Goal: Task Accomplishment & Management: Use online tool/utility

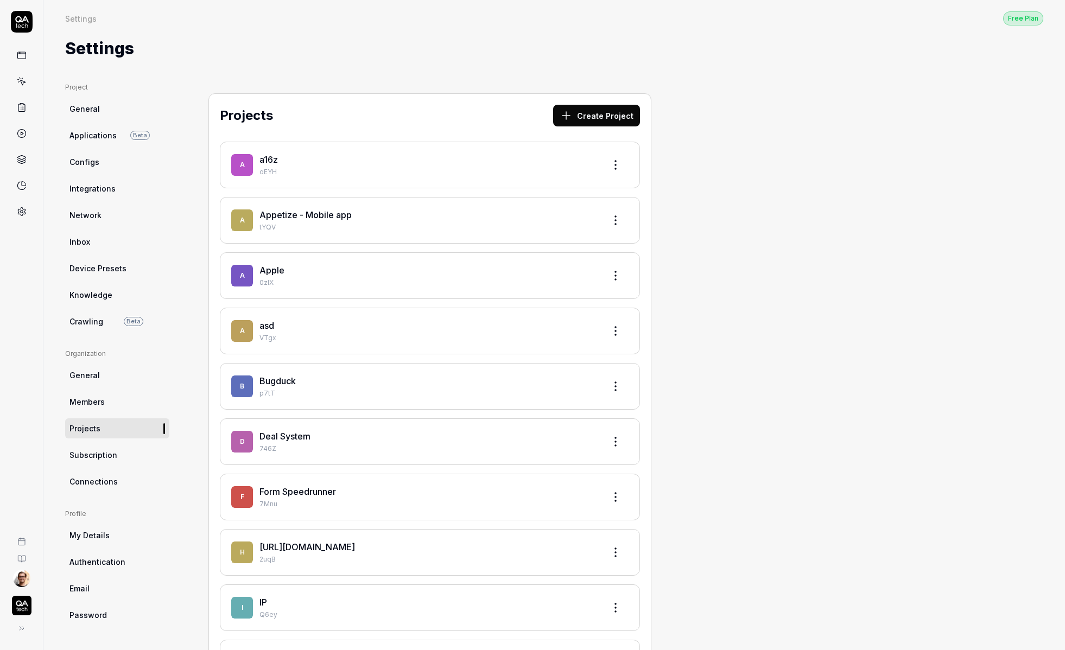
click at [22, 581] on html "Settings Free Plan Settings Free Plan Settings Project General Applications Bet…" at bounding box center [532, 325] width 1065 height 650
click at [179, 566] on link "Organizations" at bounding box center [176, 574] width 68 height 24
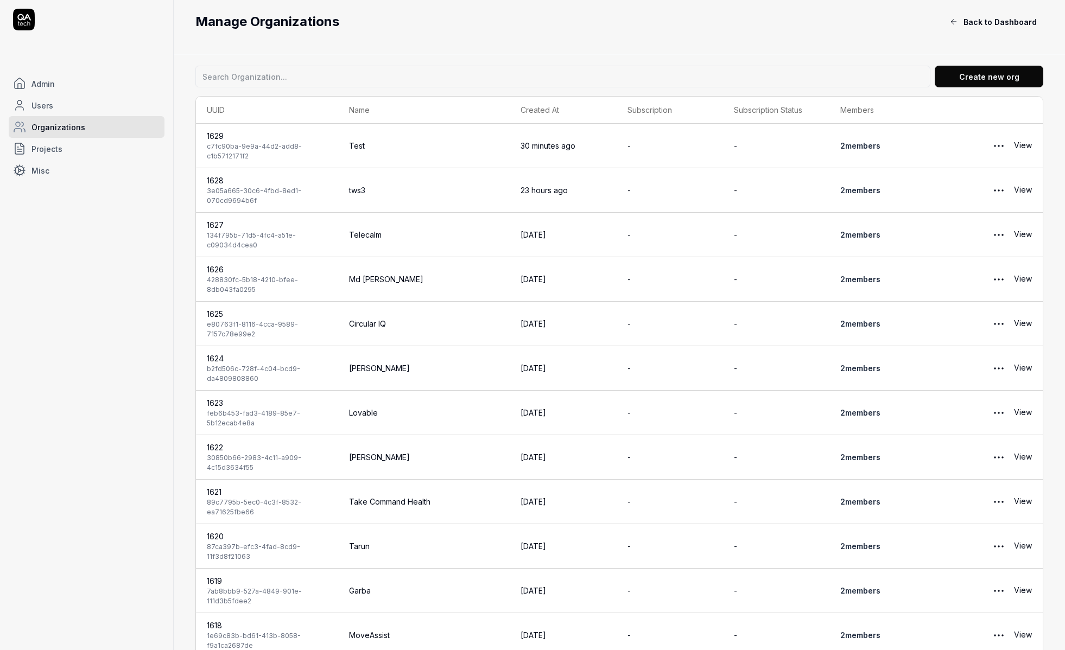
click at [77, 144] on link "Projects" at bounding box center [87, 149] width 156 height 22
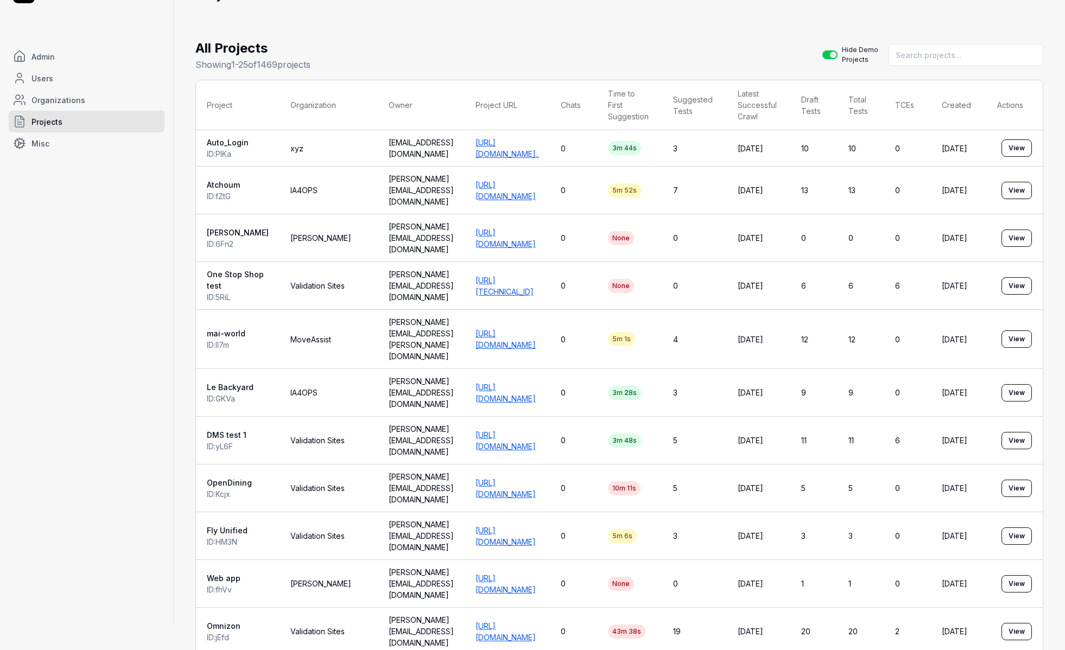
scroll to position [31, 0]
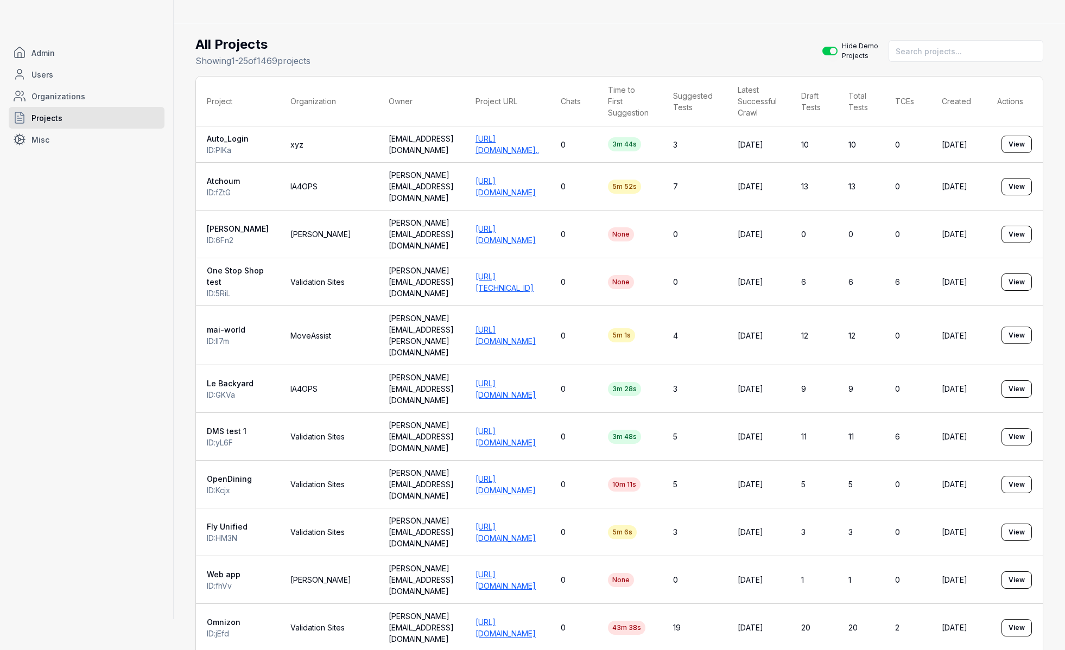
click at [473, 68] on div "All Projects Showing 1 - 25 of 1469 projects Hide Demo Projects Project Organiz…" at bounding box center [619, 653] width 848 height 1236
click at [475, 224] on link "[URL][DOMAIN_NAME]" at bounding box center [505, 234] width 60 height 21
click at [1019, 226] on button "View" at bounding box center [1016, 234] width 30 height 17
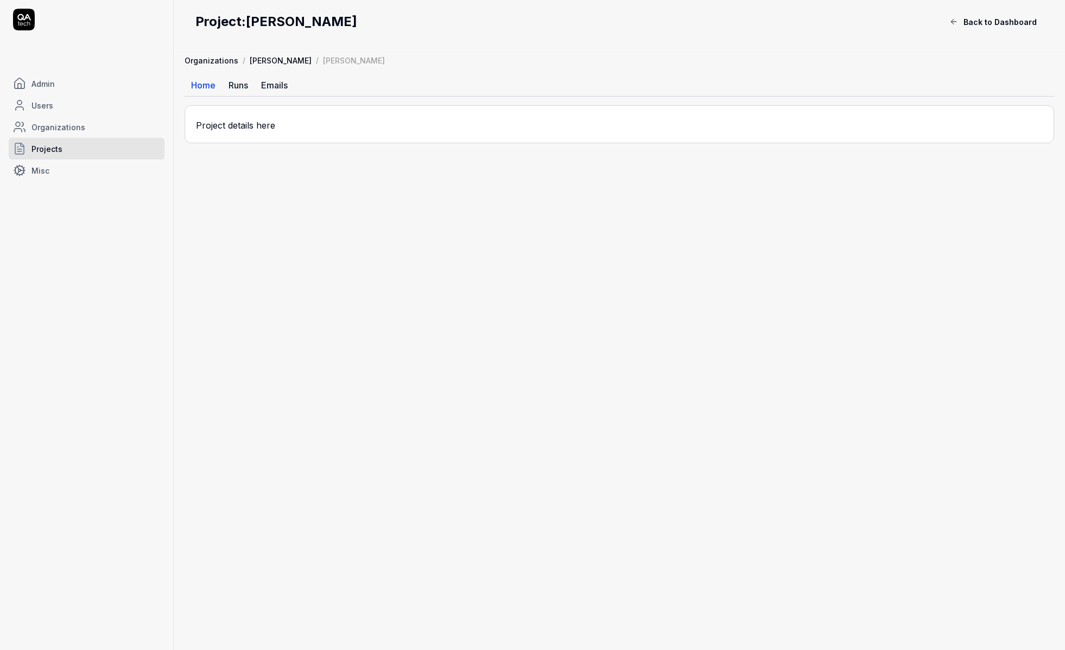
click at [255, 63] on link "[PERSON_NAME]" at bounding box center [281, 60] width 62 height 11
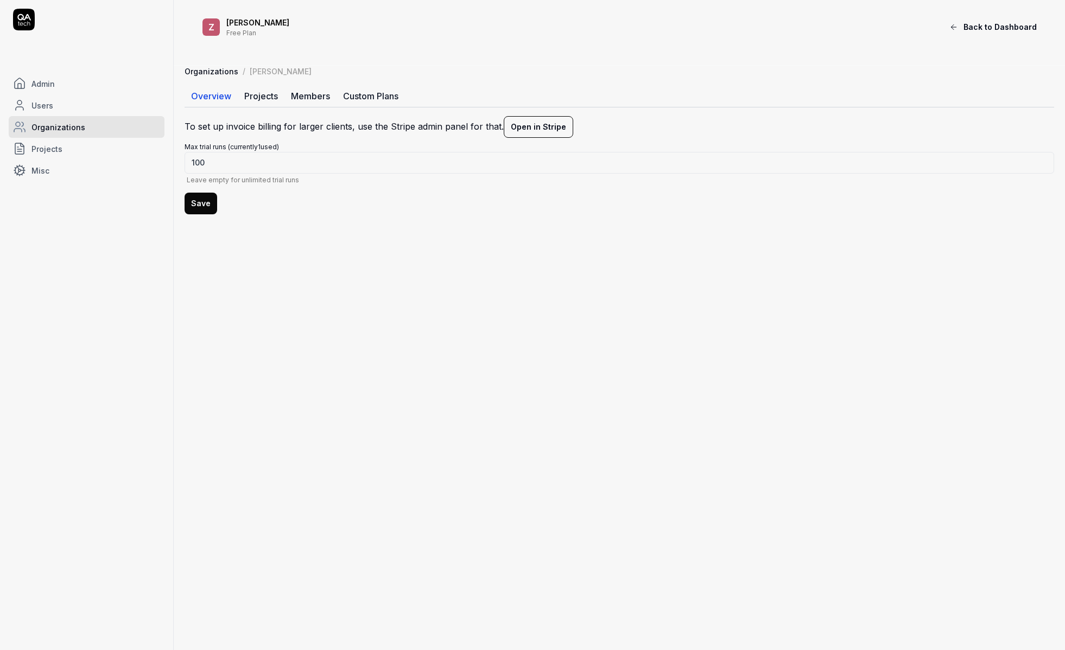
click at [303, 92] on link "Members" at bounding box center [310, 96] width 52 height 22
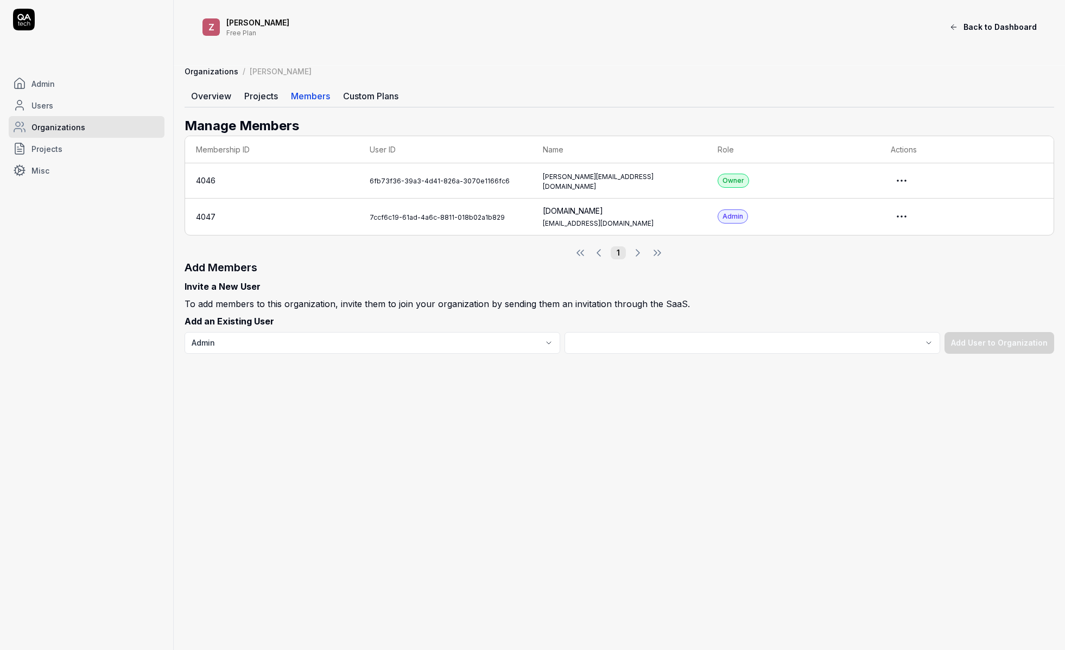
click at [908, 180] on html "Admin Users Organizations Projects Misc Z Zell Free Plan Back to Dashboard Orga…" at bounding box center [532, 325] width 1065 height 650
click at [866, 225] on link "Impersonate User" at bounding box center [868, 229] width 86 height 24
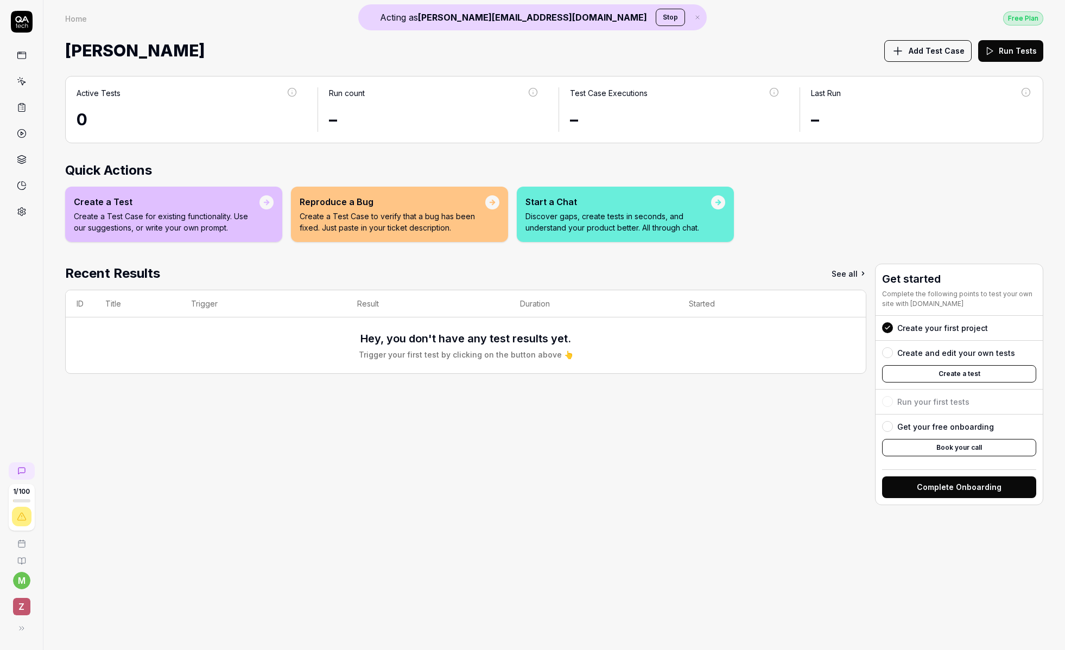
click at [28, 210] on link at bounding box center [22, 212] width 20 height 20
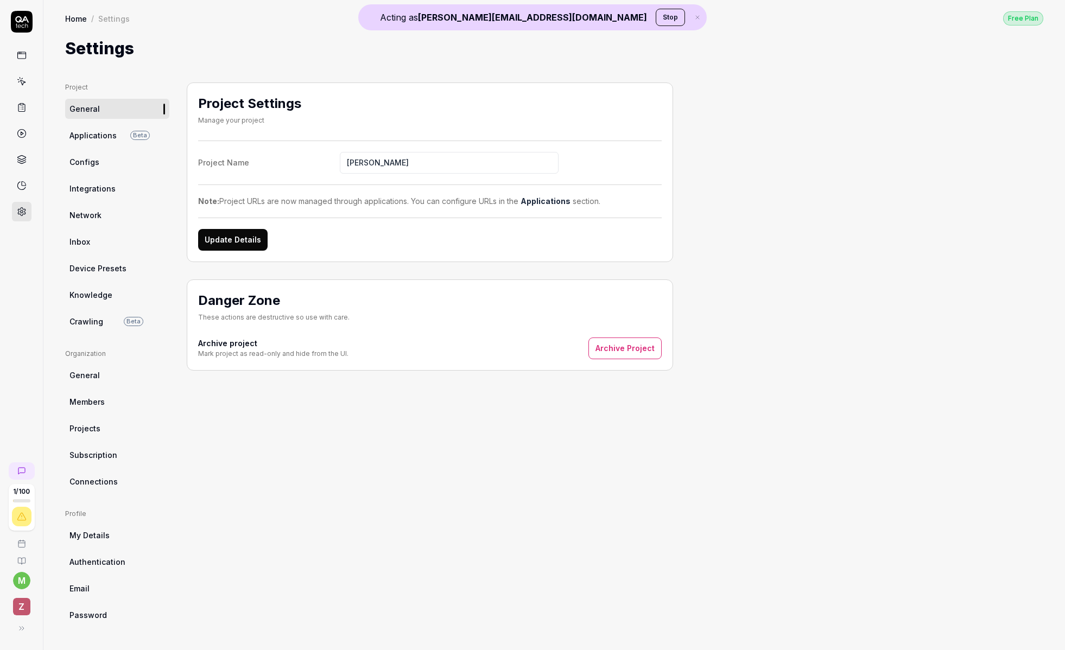
click at [108, 321] on link "Crawling Beta" at bounding box center [117, 322] width 104 height 20
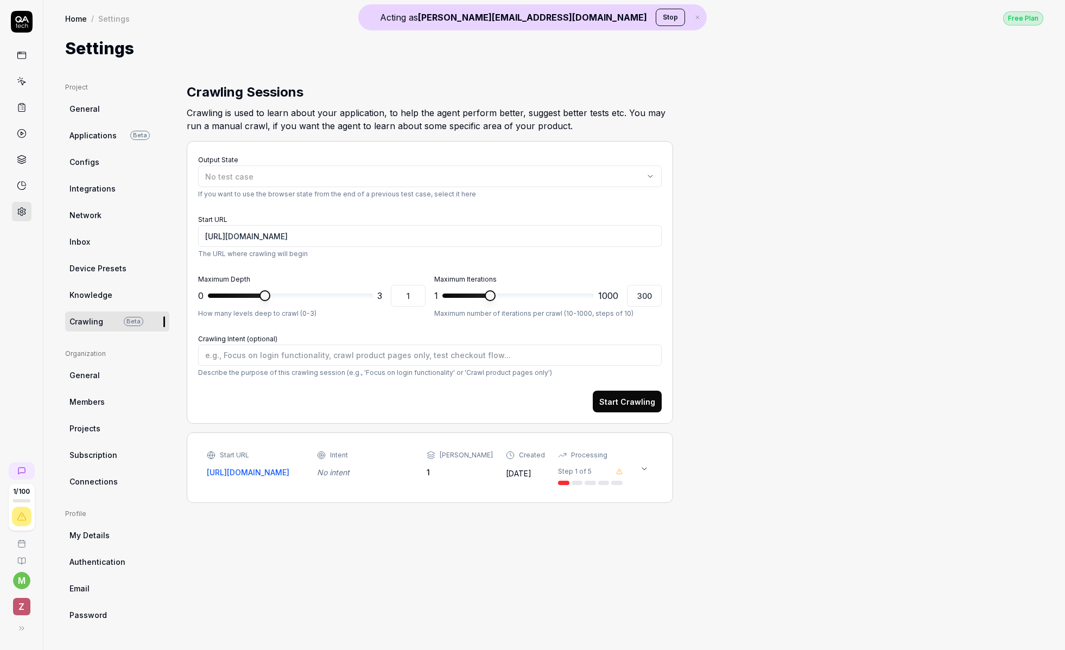
click at [344, 476] on div "No intent" at bounding box center [365, 472] width 97 height 11
click at [255, 475] on link "[URL][DOMAIN_NAME]" at bounding box center [255, 472] width 97 height 11
click at [642, 399] on button "Start Crawling" at bounding box center [627, 402] width 69 height 22
click at [561, 569] on div "Start URL https://app-test.getzell.com/ Intent No intent Max Depth 1 Created 2 …" at bounding box center [429, 547] width 463 height 48
click at [560, 560] on div at bounding box center [563, 562] width 11 height 4
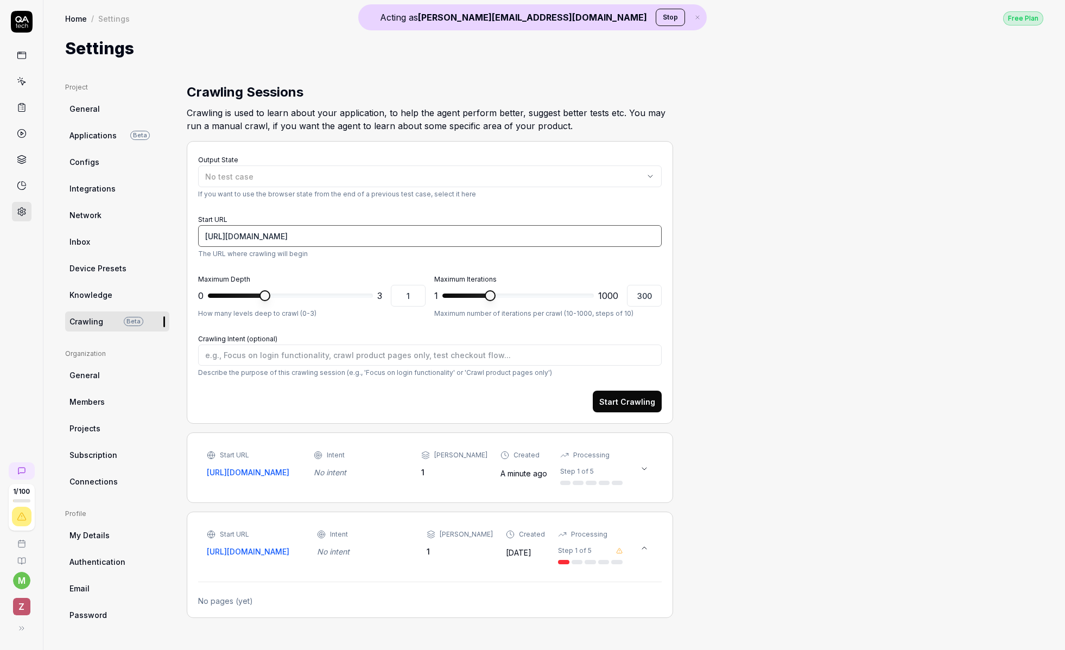
click at [301, 235] on input "[URL][DOMAIN_NAME]" at bounding box center [429, 236] width 463 height 22
type textarea "*"
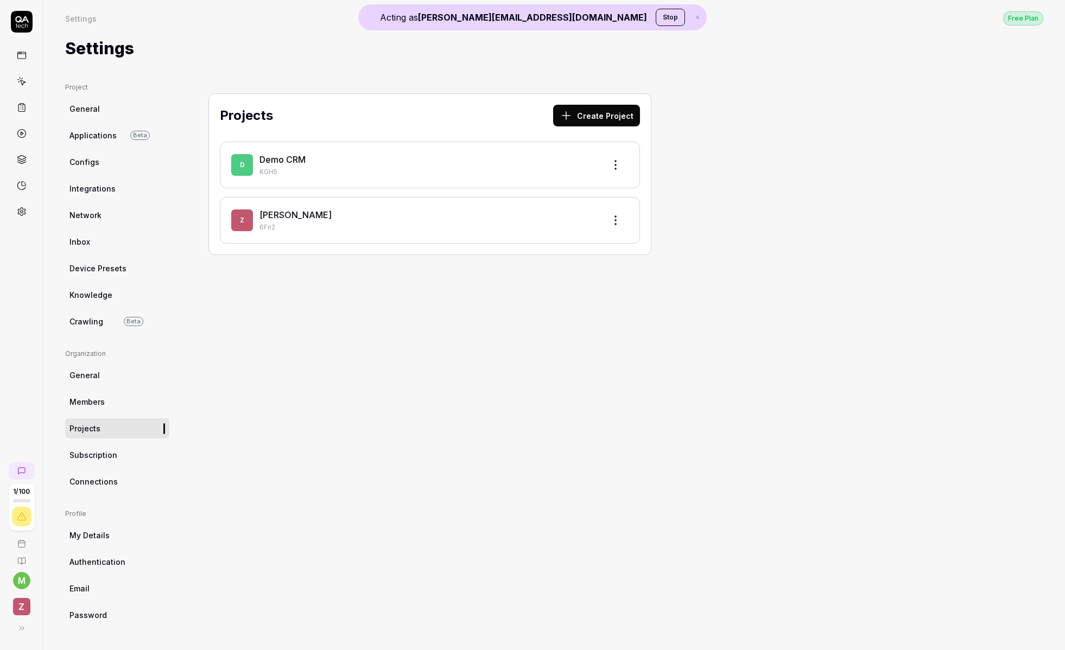
click at [656, 14] on button "Stop" at bounding box center [670, 17] width 29 height 17
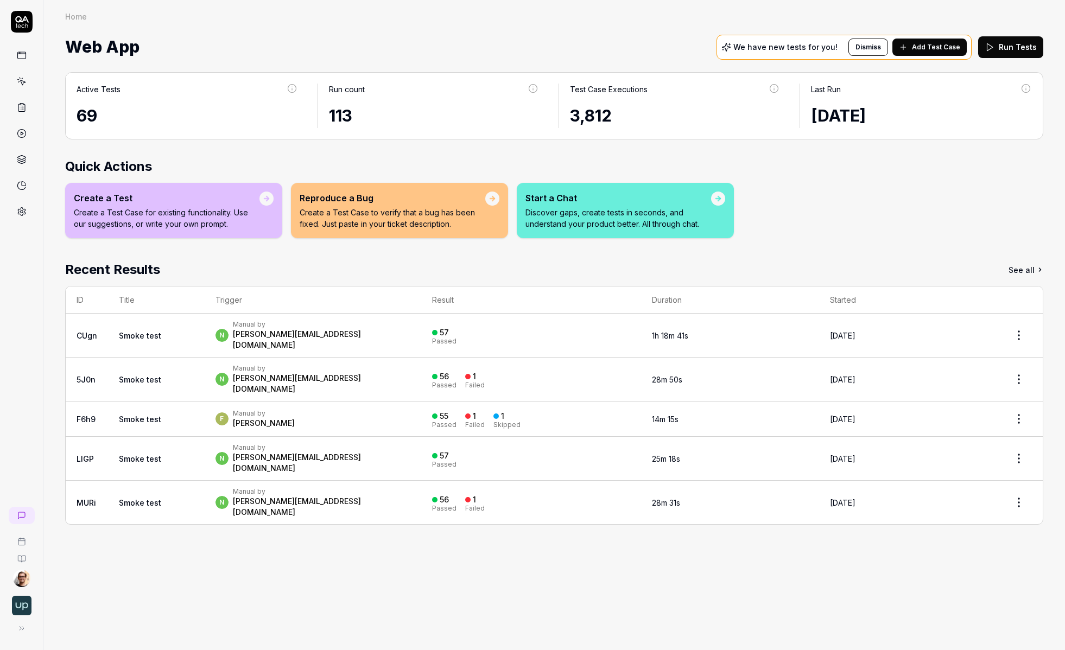
click at [14, 569] on div at bounding box center [21, 571] width 43 height 137
click at [15, 573] on html "Home Home Web App We have new tests for you! Dismiss Add Test Case Run Tests Ac…" at bounding box center [532, 325] width 1065 height 650
click at [222, 569] on link "Organizations" at bounding box center [189, 574] width 95 height 24
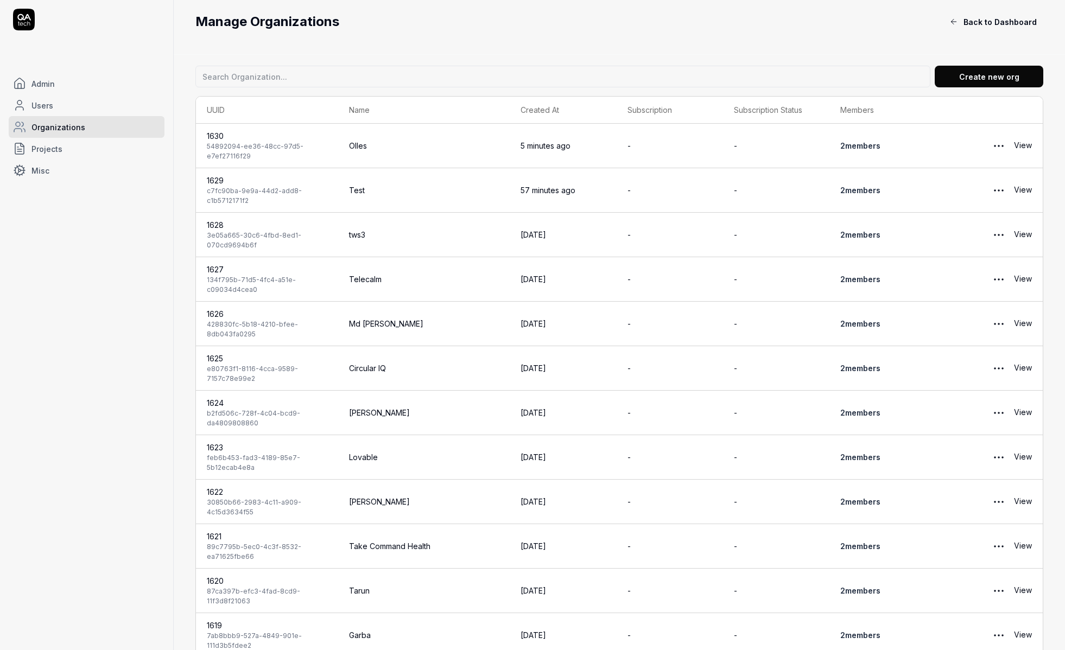
click at [82, 140] on link "Projects" at bounding box center [87, 149] width 156 height 22
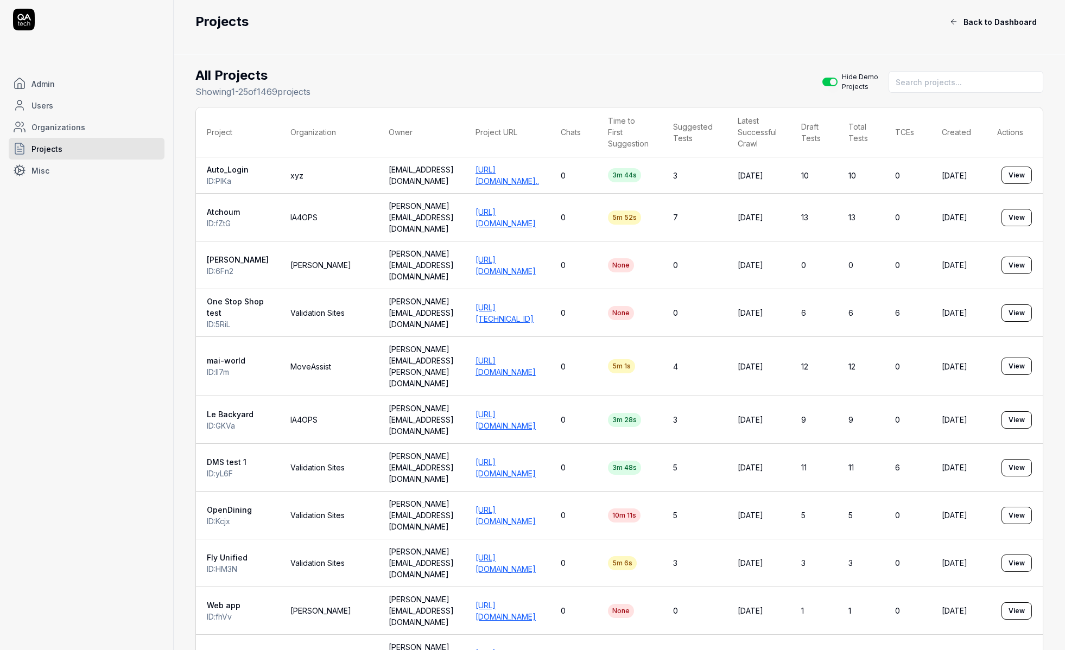
click at [501, 303] on link "[URL][TECHNICAL_ID]" at bounding box center [504, 313] width 58 height 21
click at [486, 303] on link "[URL][TECHNICAL_ID]" at bounding box center [504, 313] width 58 height 21
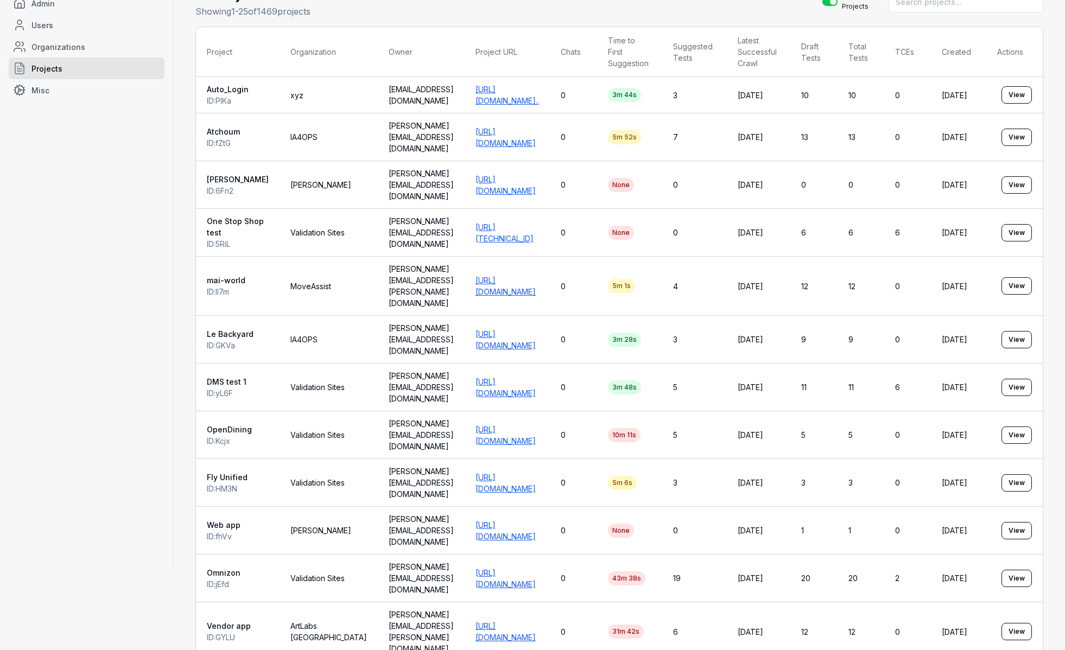
scroll to position [0, 40]
